Goal: Find specific page/section: Find specific page/section

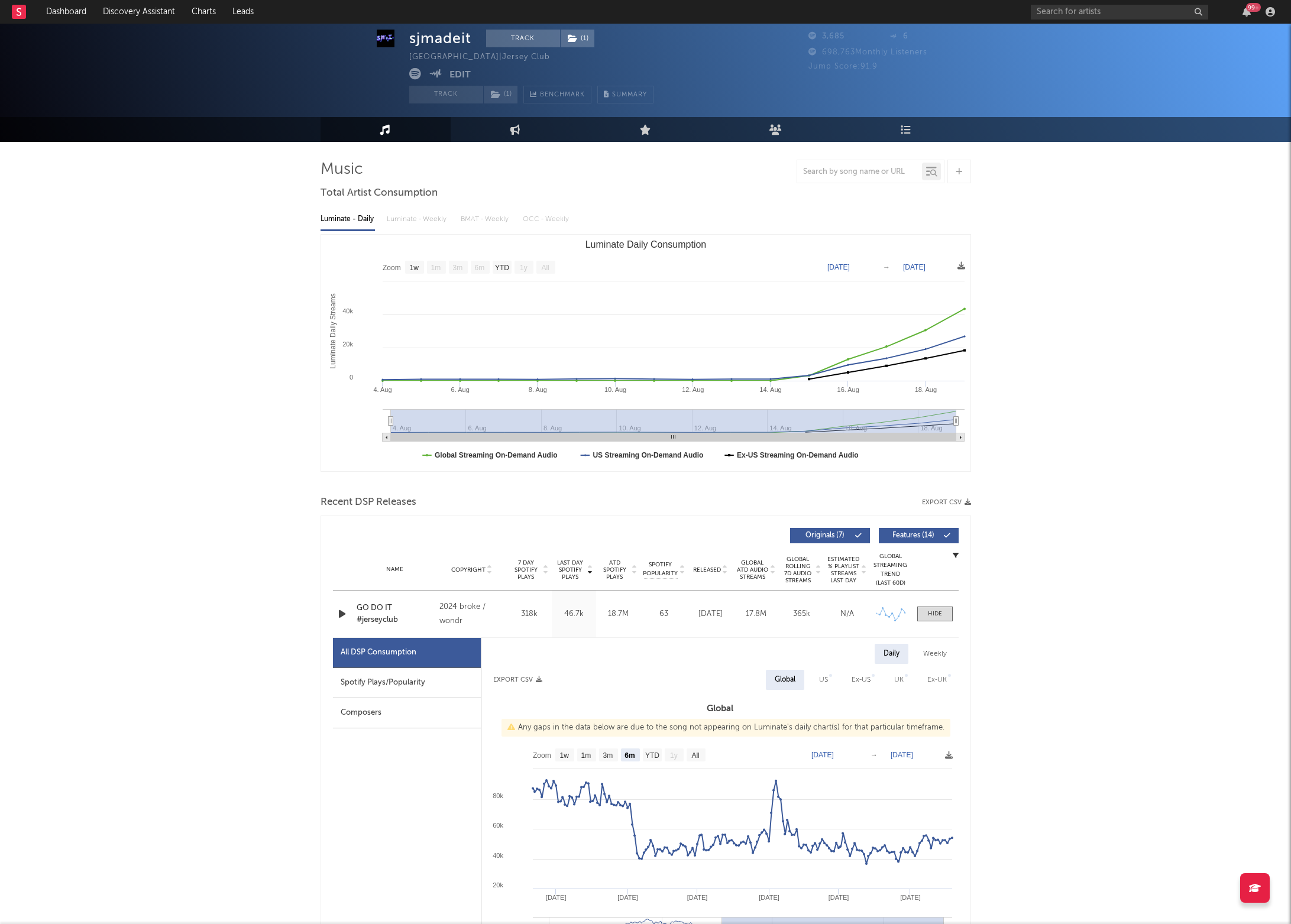
select select "1w"
select select "6m"
drag, startPoint x: 0, startPoint y: 0, endPoint x: 1052, endPoint y: 13, distance: 1052.1
click at [1052, 13] on input "text" at bounding box center [1118, 12] width 177 height 15
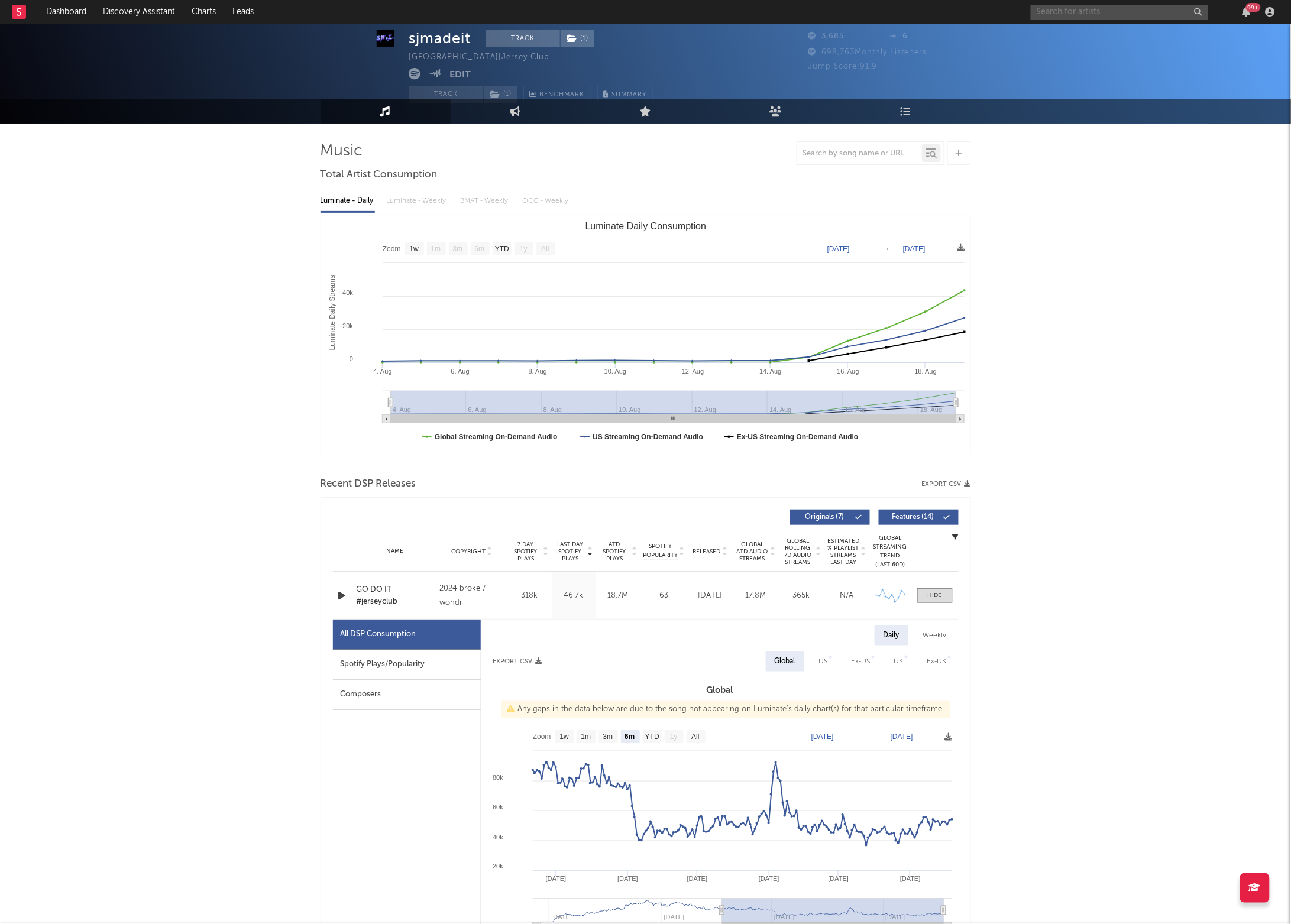
scroll to position [19, 0]
click at [1071, 17] on input "c rose" at bounding box center [1118, 12] width 177 height 15
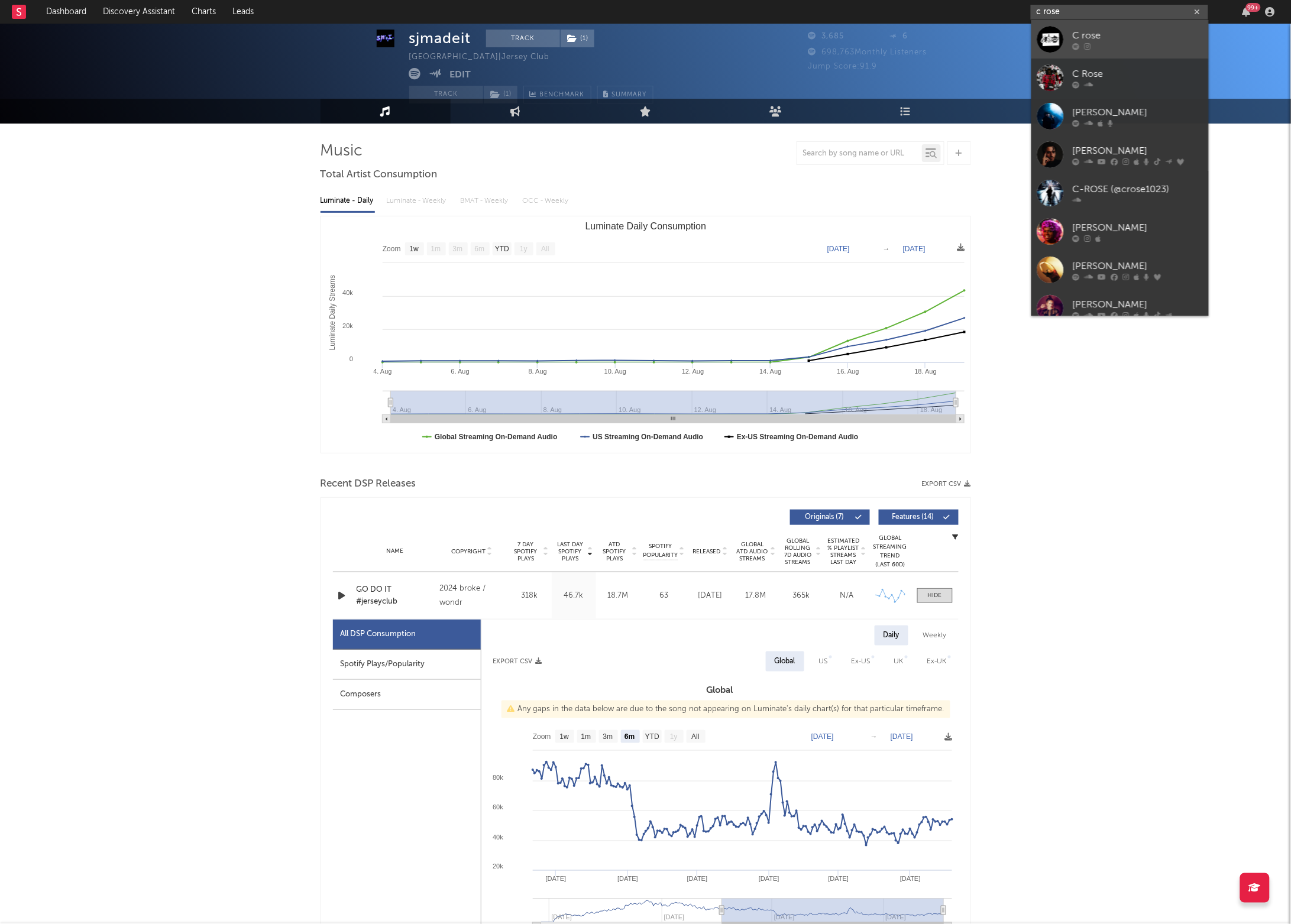
type input "c rose"
click at [1070, 46] on link "C rose" at bounding box center [1119, 39] width 177 height 39
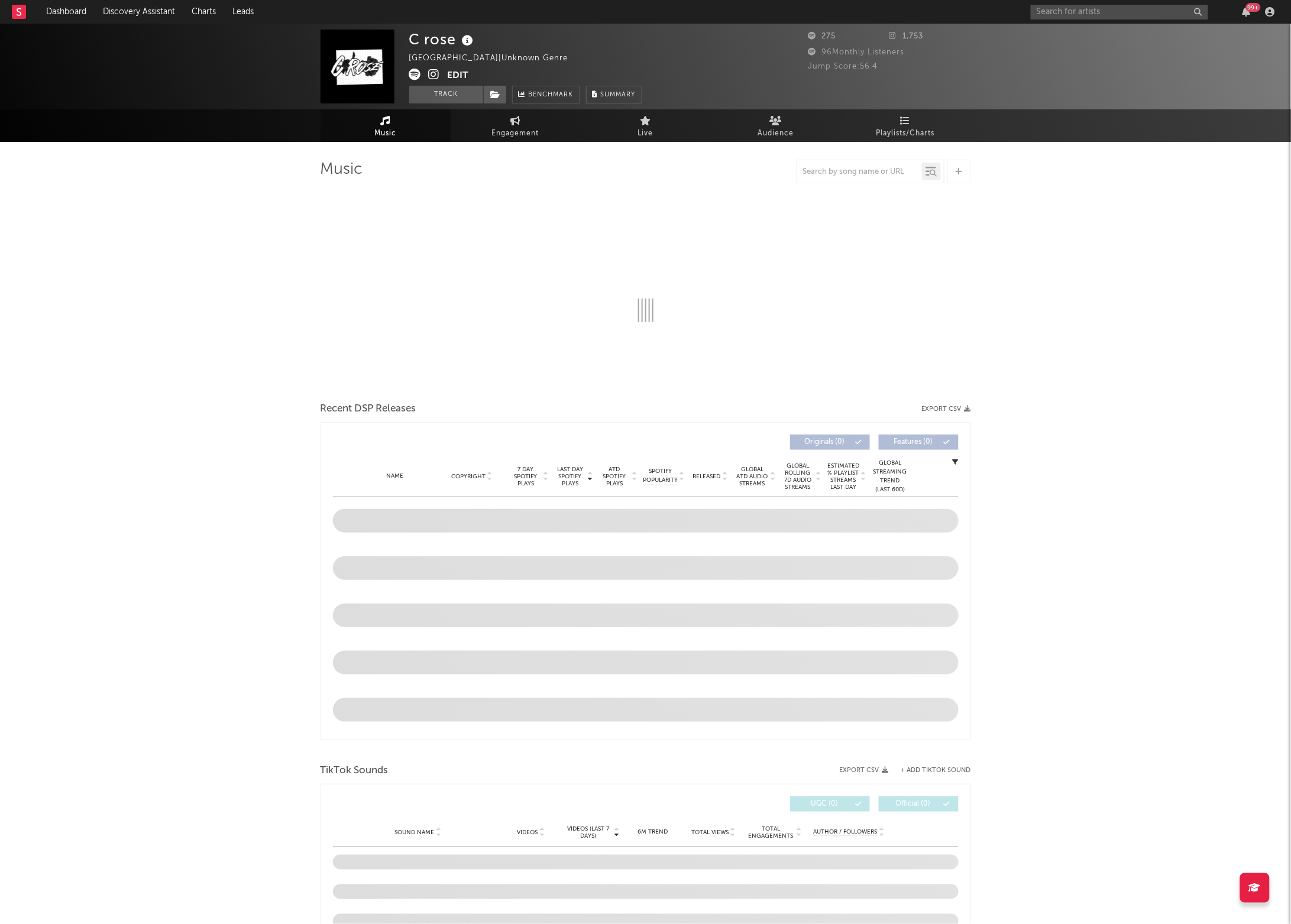
select select "1w"
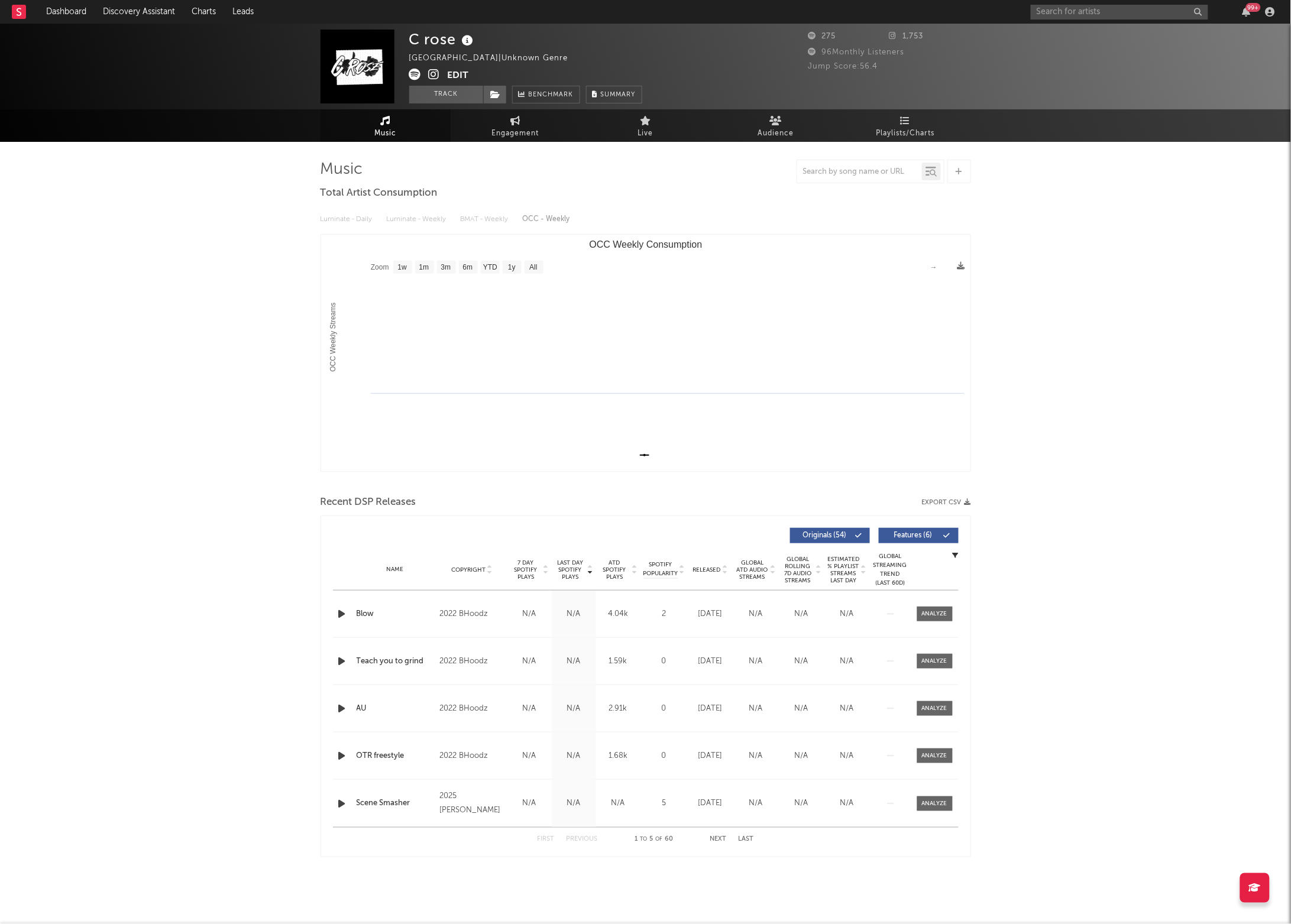
click at [1081, 22] on div "99 +" at bounding box center [1154, 12] width 248 height 24
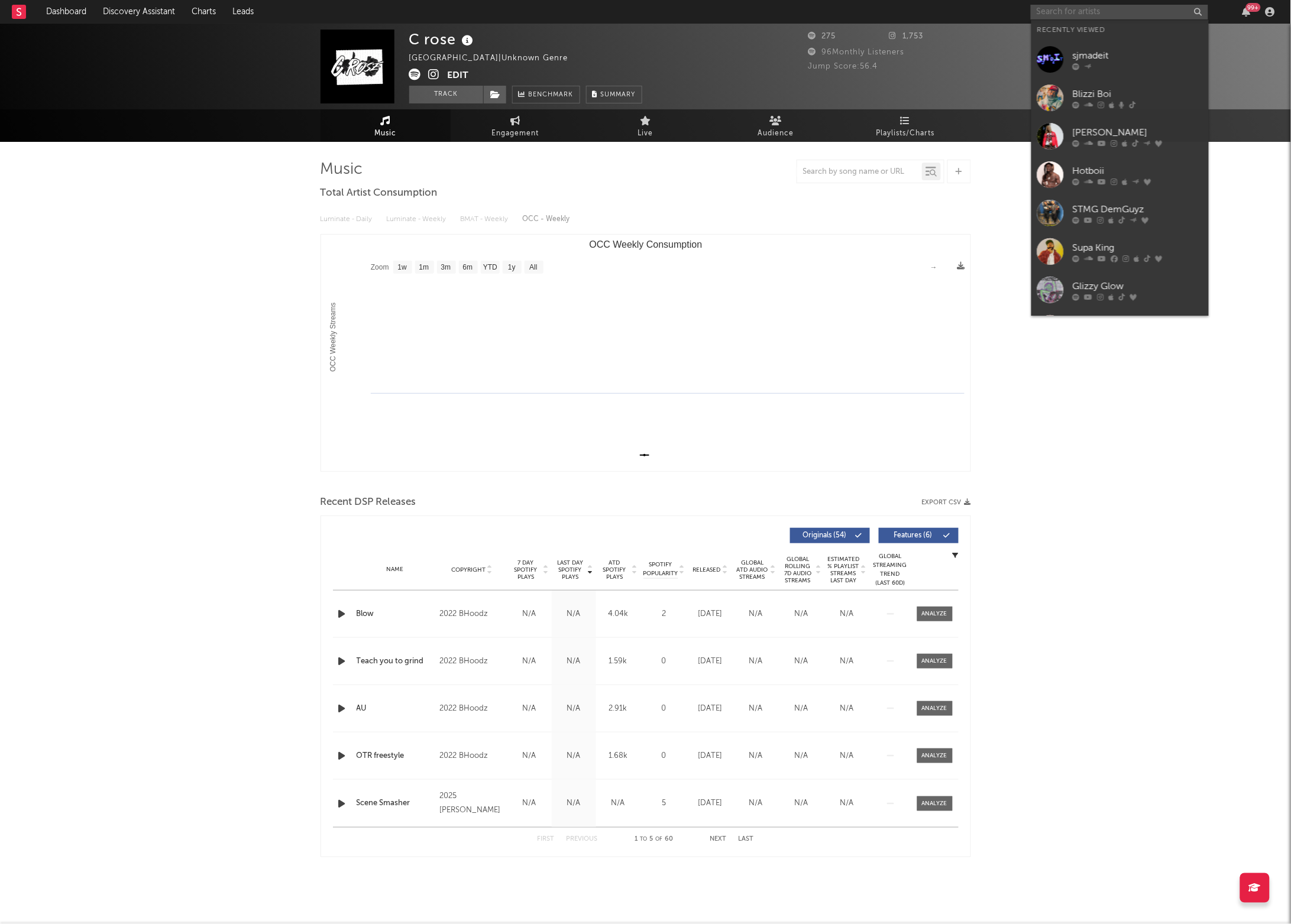
click at [1083, 16] on input "text" at bounding box center [1118, 12] width 177 height 15
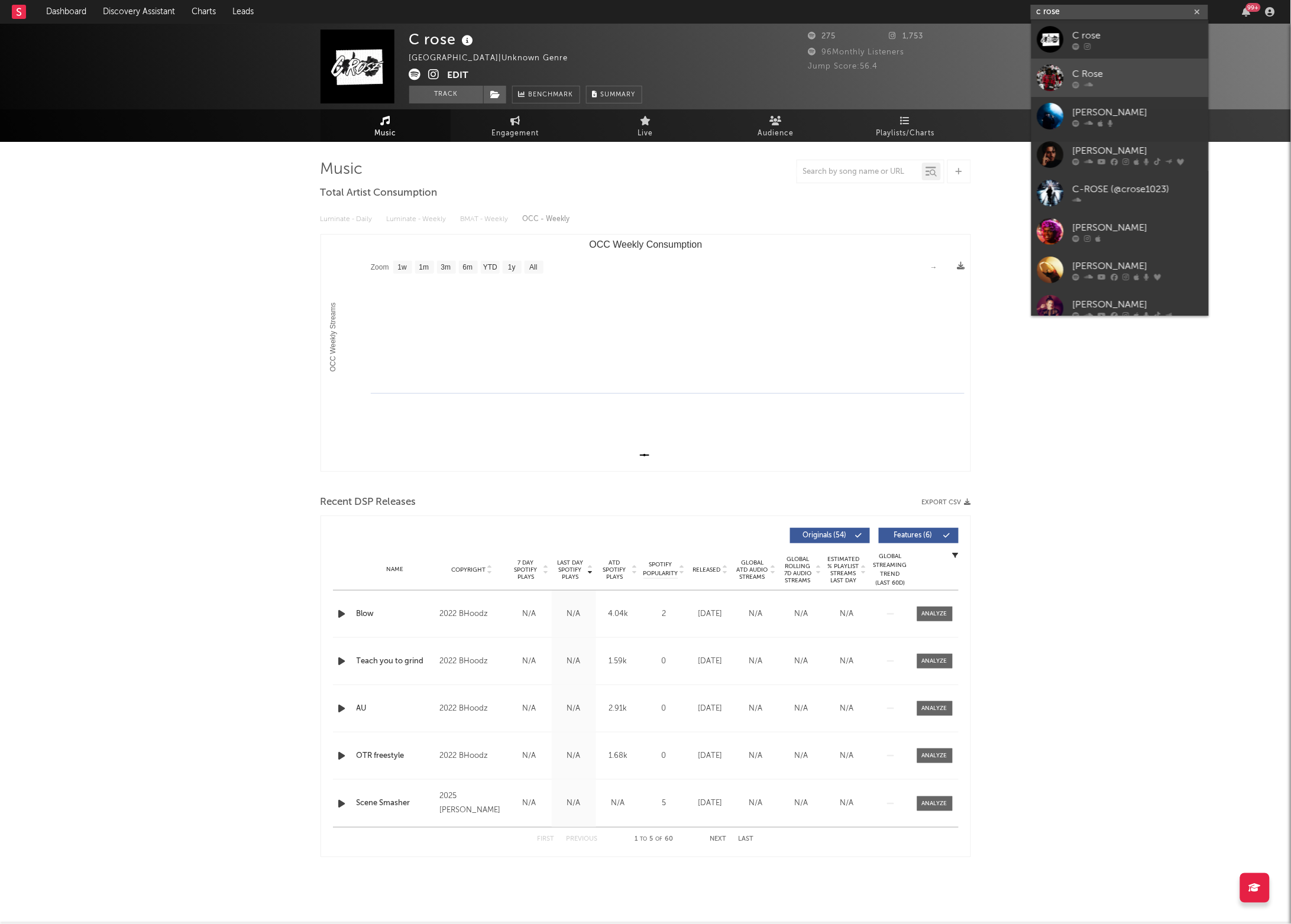
type input "c rose"
click at [1076, 68] on div "C Rose" at bounding box center [1138, 74] width 130 height 14
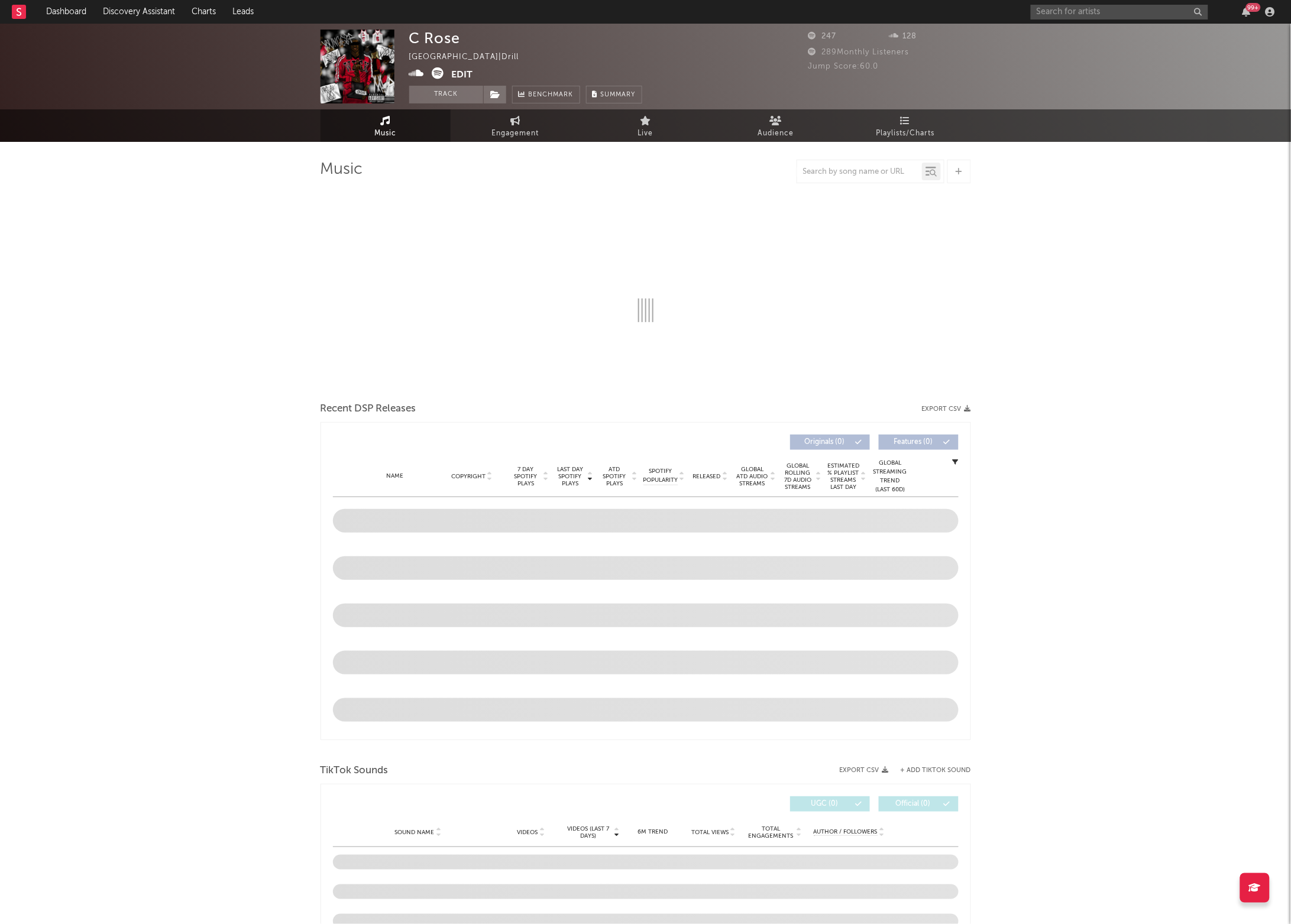
select select "1w"
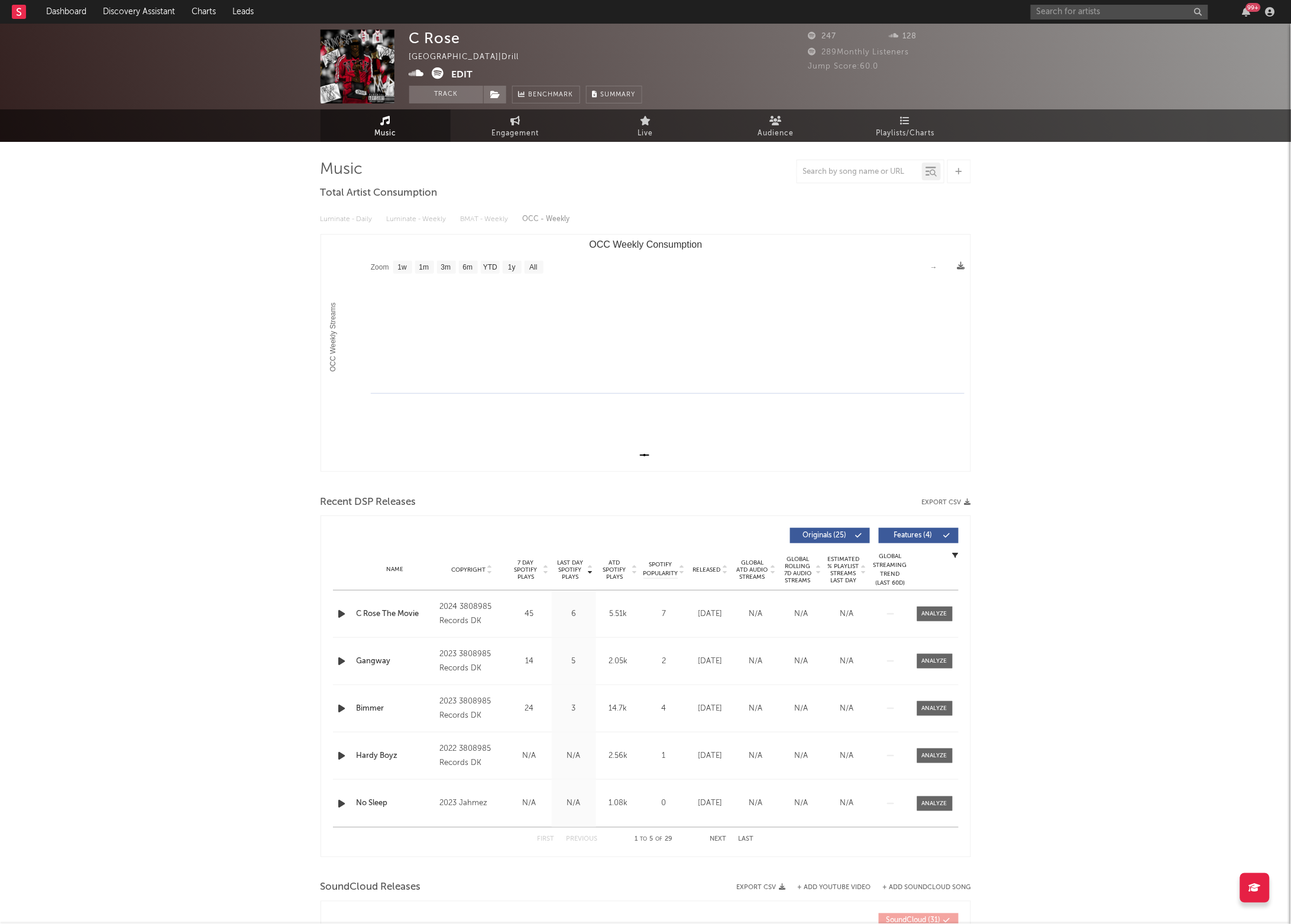
click at [432, 71] on icon at bounding box center [438, 73] width 12 height 12
click at [442, 98] on button "Track" at bounding box center [446, 95] width 74 height 18
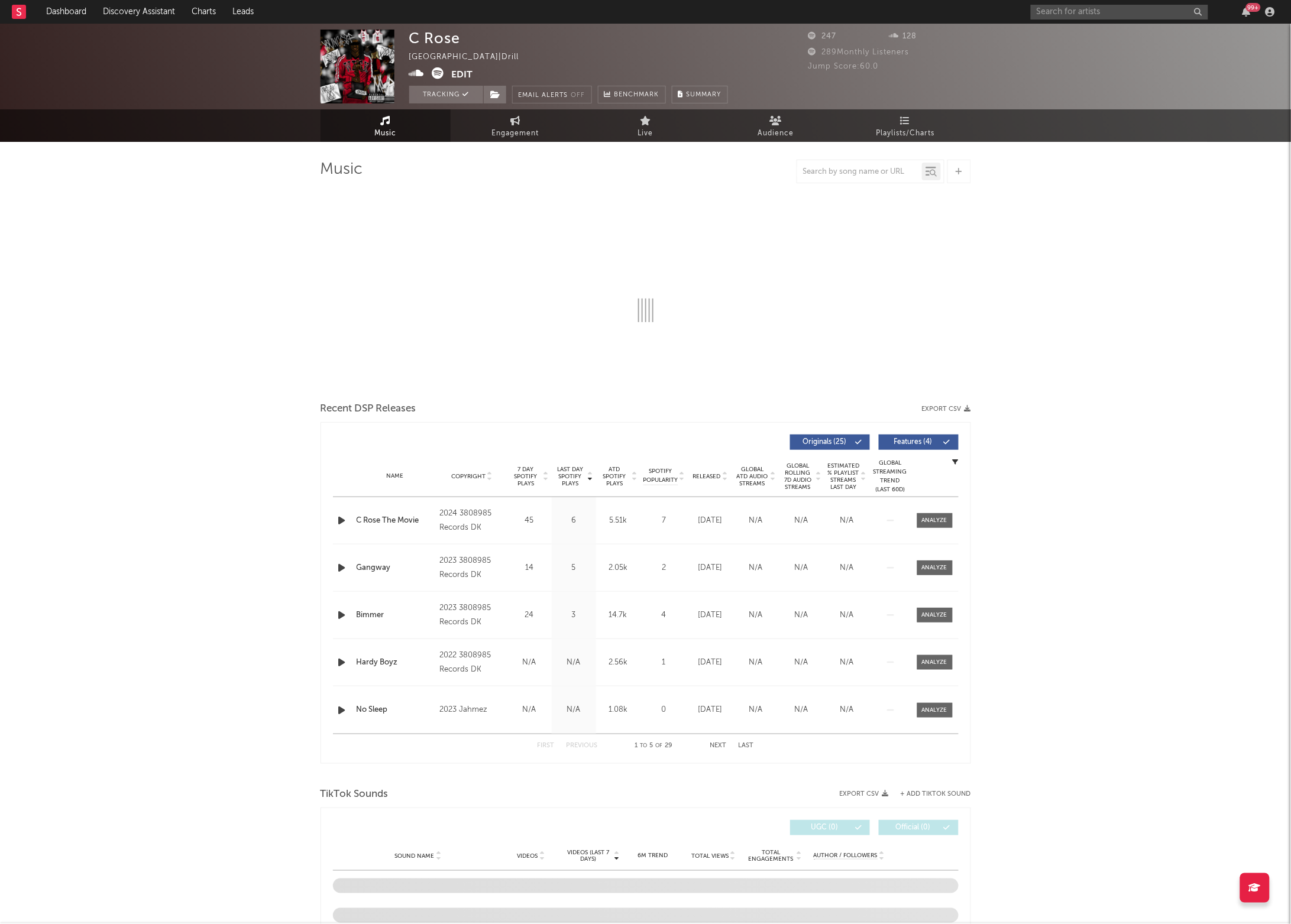
select select "1w"
